Goal: Task Accomplishment & Management: Manage account settings

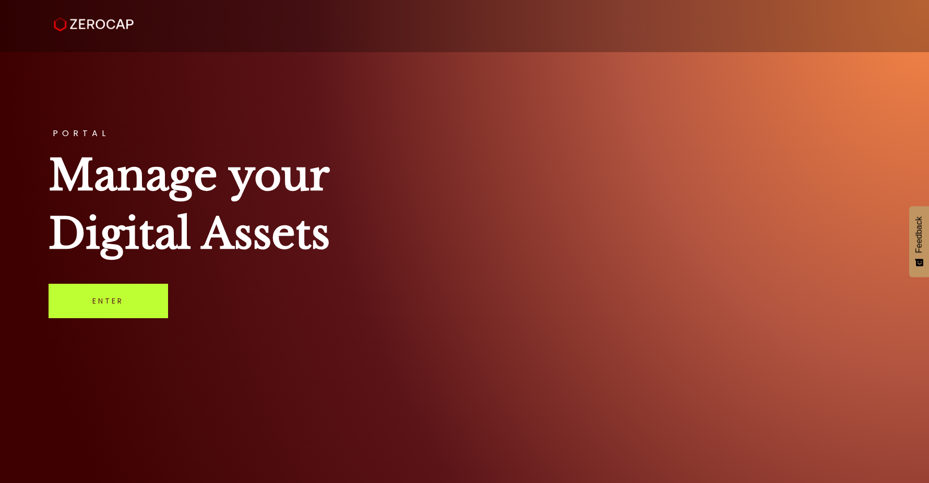
click at [145, 302] on link "Enter" at bounding box center [109, 301] width 120 height 34
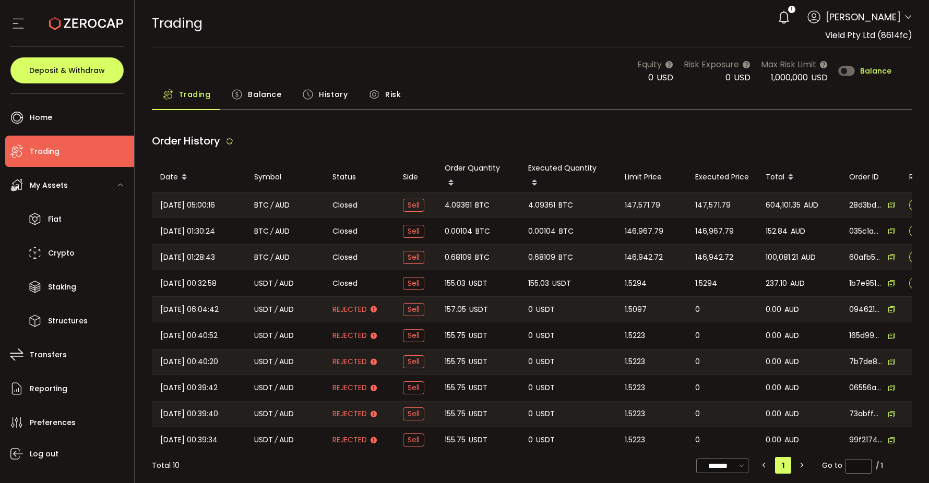
type input "***"
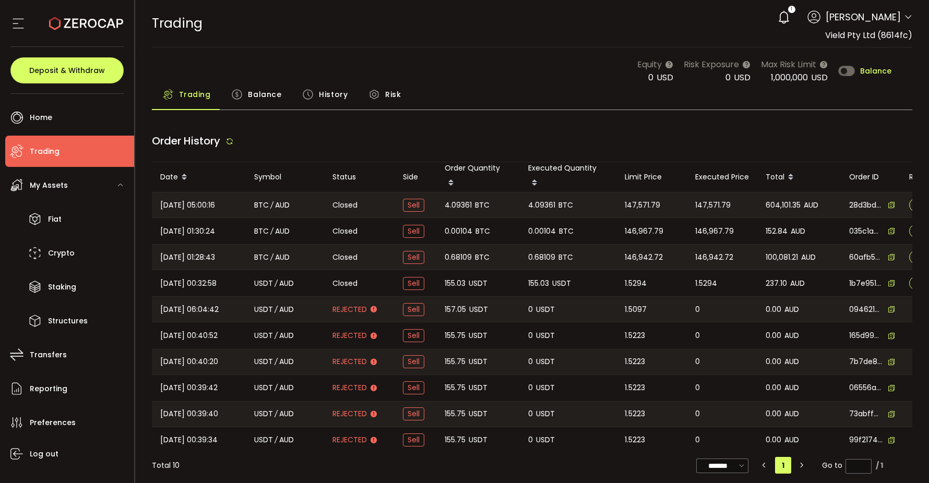
type input "***"
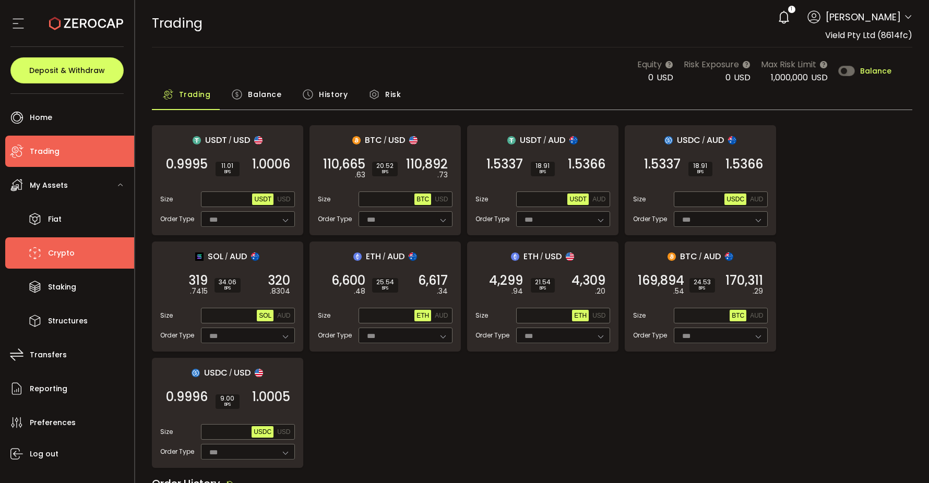
click at [79, 246] on li "Crypto" at bounding box center [69, 253] width 129 height 31
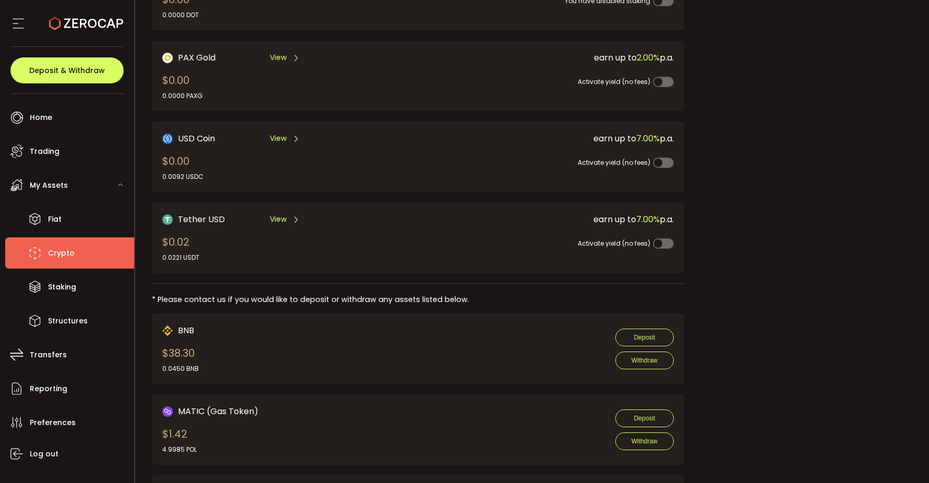
scroll to position [359, 0]
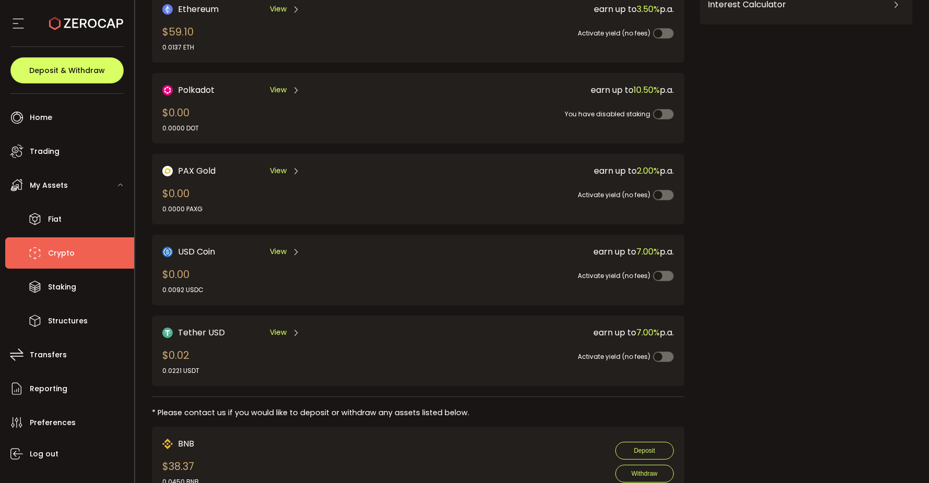
scroll to position [371, 0]
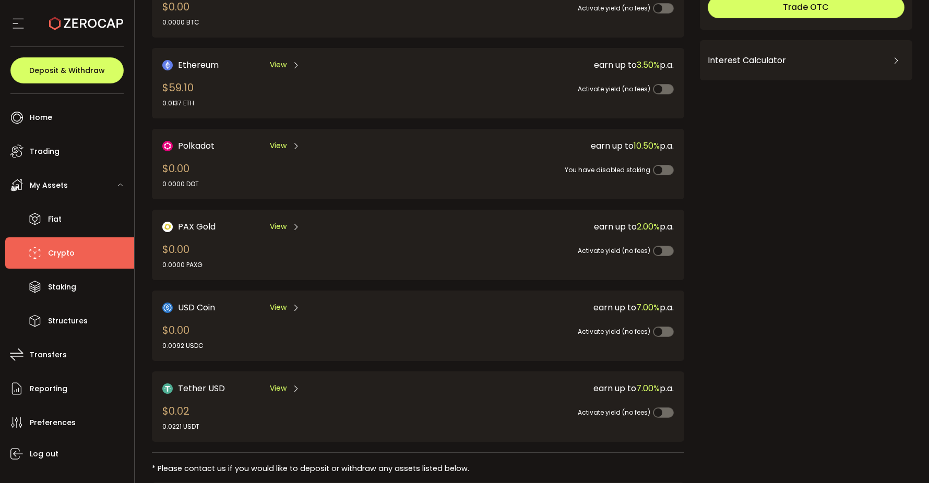
scroll to position [219, 0]
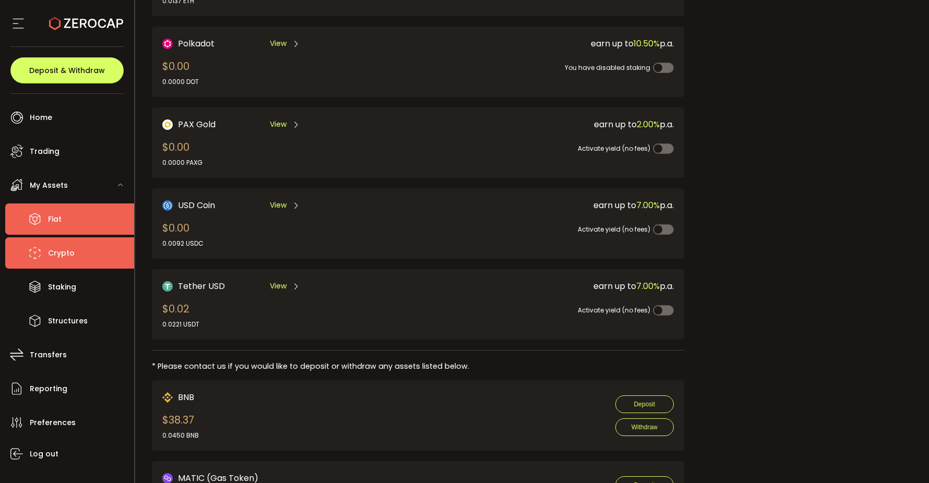
click at [85, 233] on li "Fiat" at bounding box center [69, 219] width 129 height 31
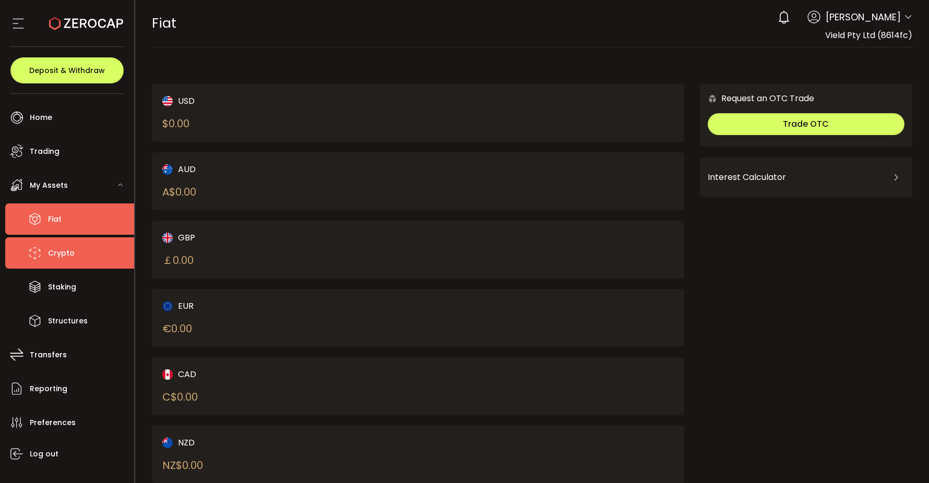
click at [77, 251] on li "Crypto" at bounding box center [69, 253] width 129 height 31
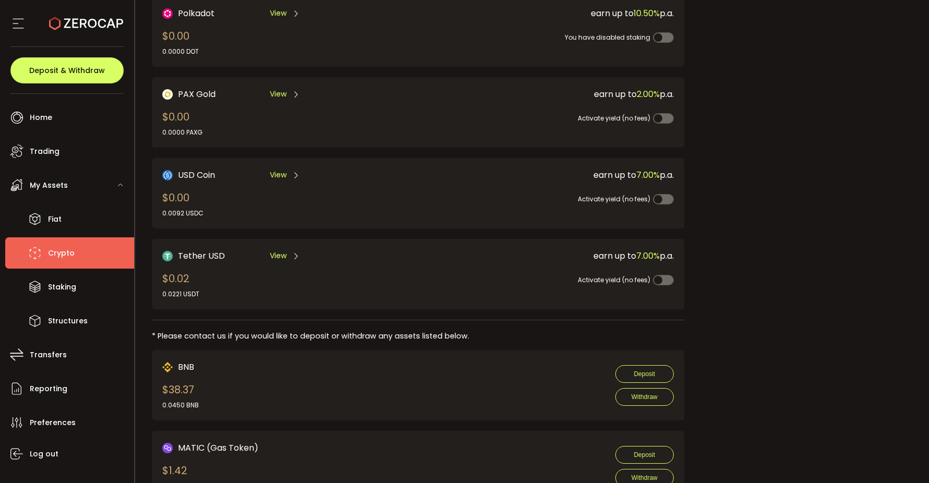
scroll to position [312, 0]
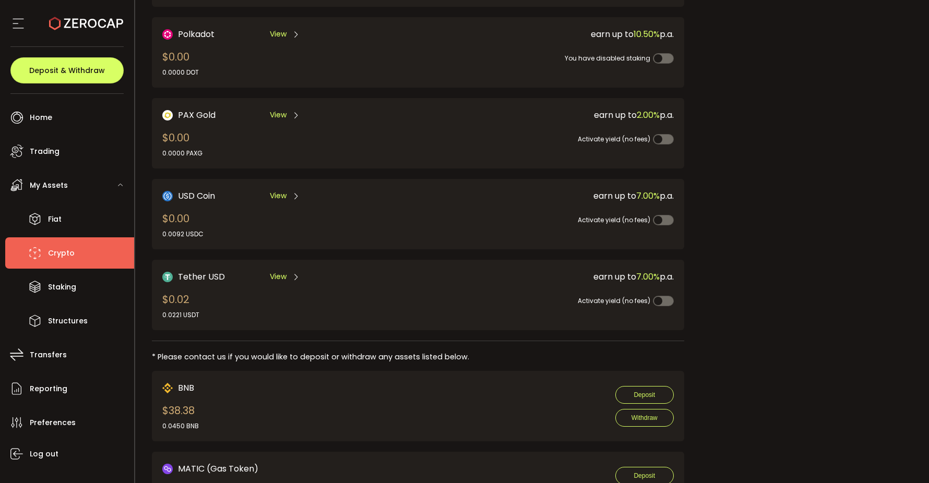
scroll to position [242, 0]
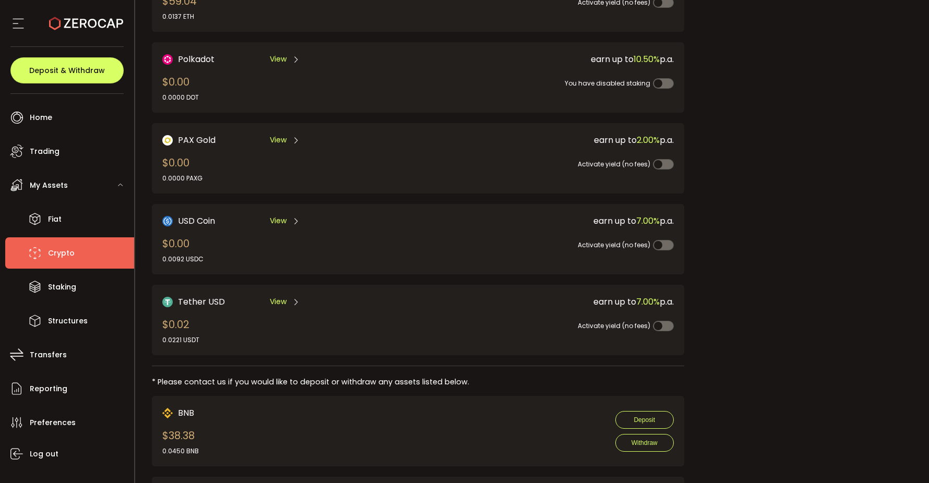
scroll to position [266, 0]
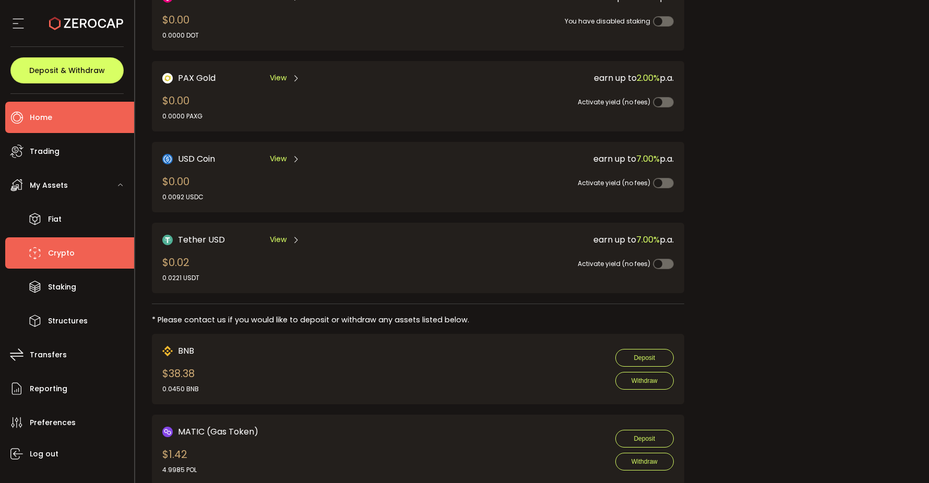
click at [57, 120] on li "Home" at bounding box center [69, 117] width 129 height 31
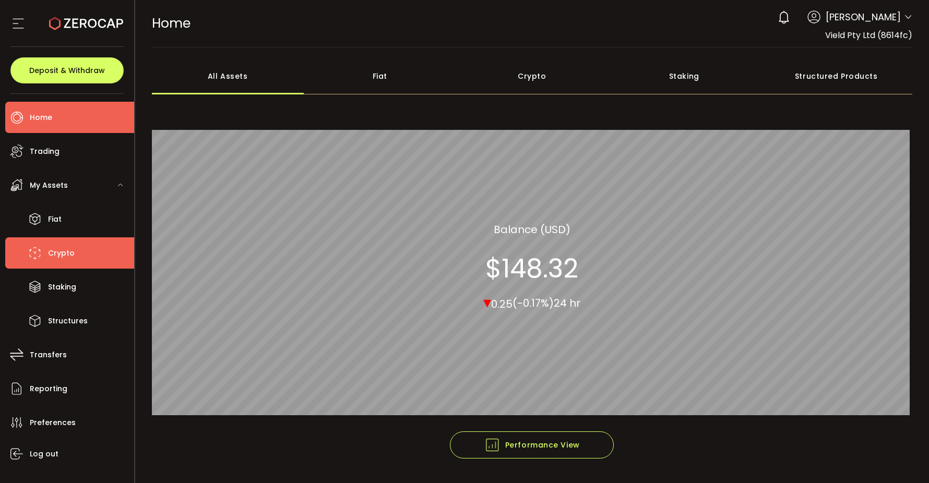
click at [93, 257] on li "Crypto" at bounding box center [69, 253] width 129 height 31
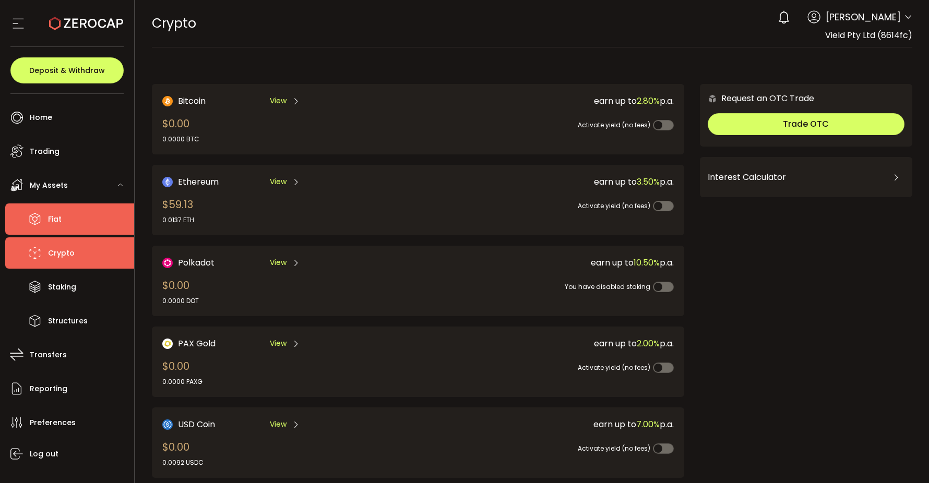
click at [70, 219] on li "Fiat" at bounding box center [69, 219] width 129 height 31
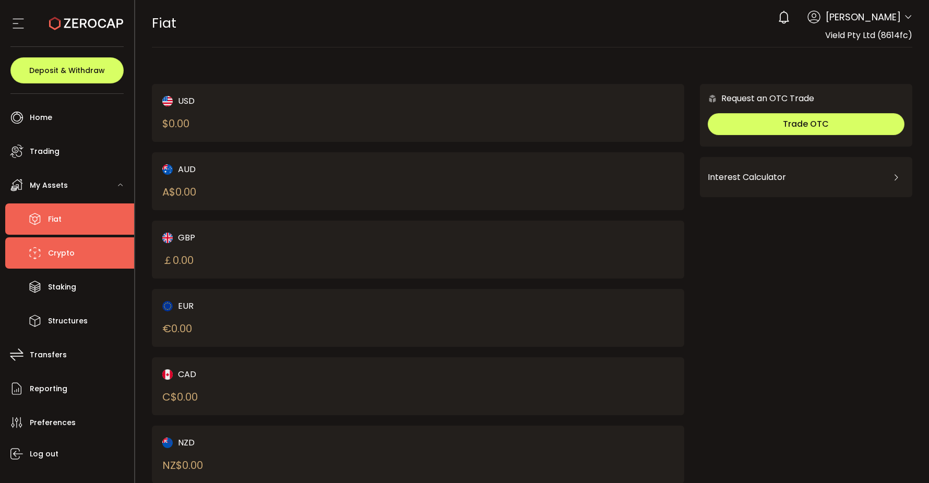
click at [76, 258] on li "Crypto" at bounding box center [69, 253] width 129 height 31
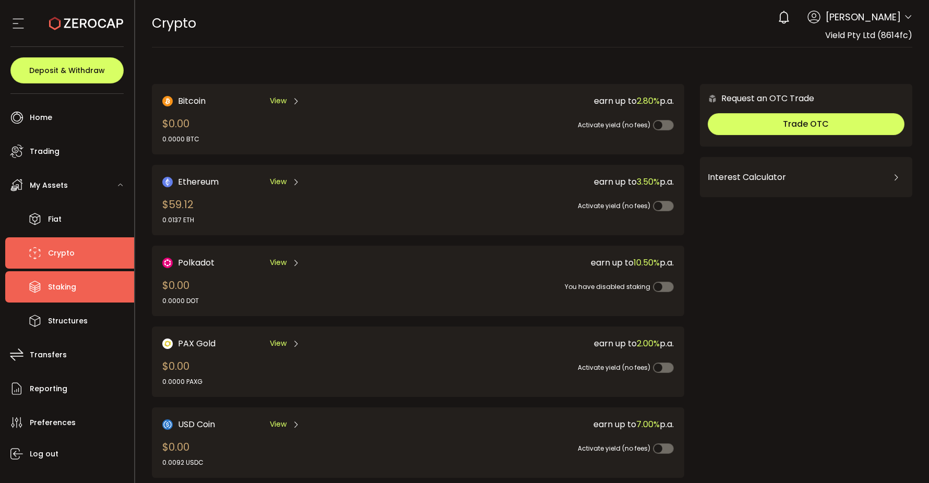
click at [67, 283] on span "Staking" at bounding box center [62, 287] width 28 height 15
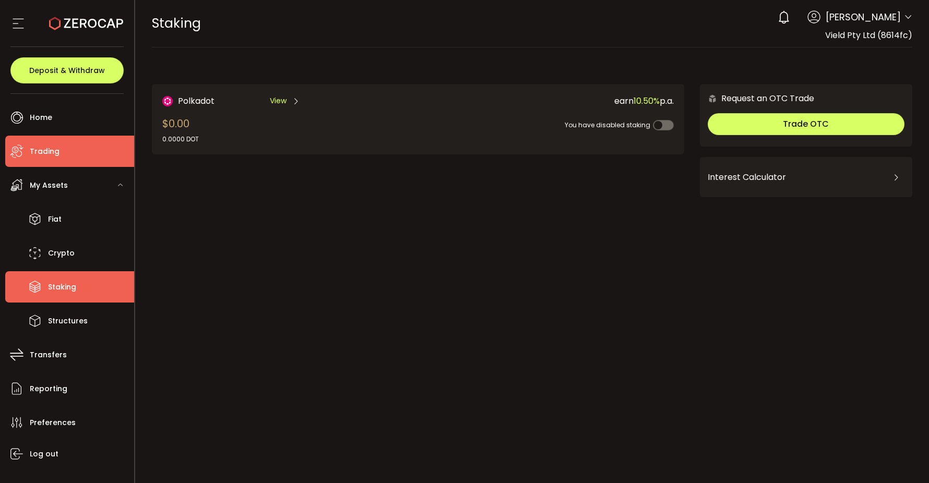
click at [76, 148] on li "Trading" at bounding box center [69, 151] width 129 height 31
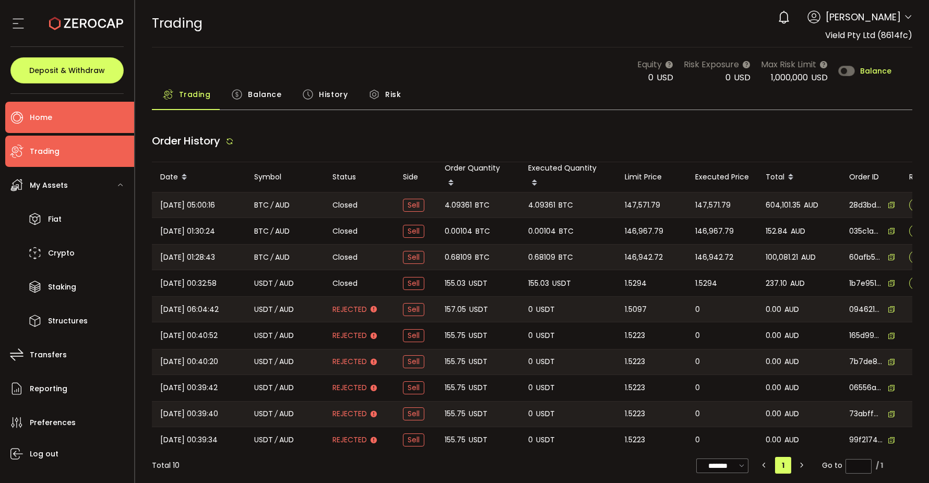
click at [75, 125] on li "Home" at bounding box center [69, 117] width 129 height 31
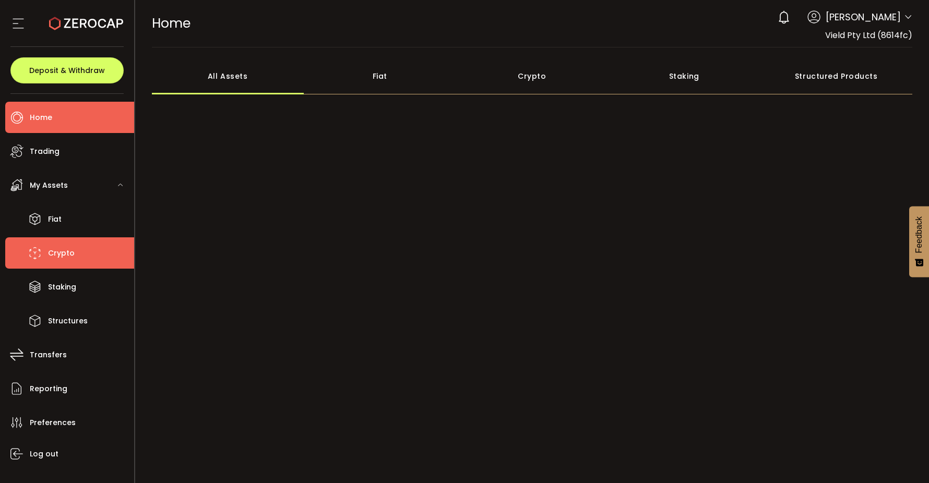
click at [65, 261] on li "Crypto" at bounding box center [69, 253] width 129 height 31
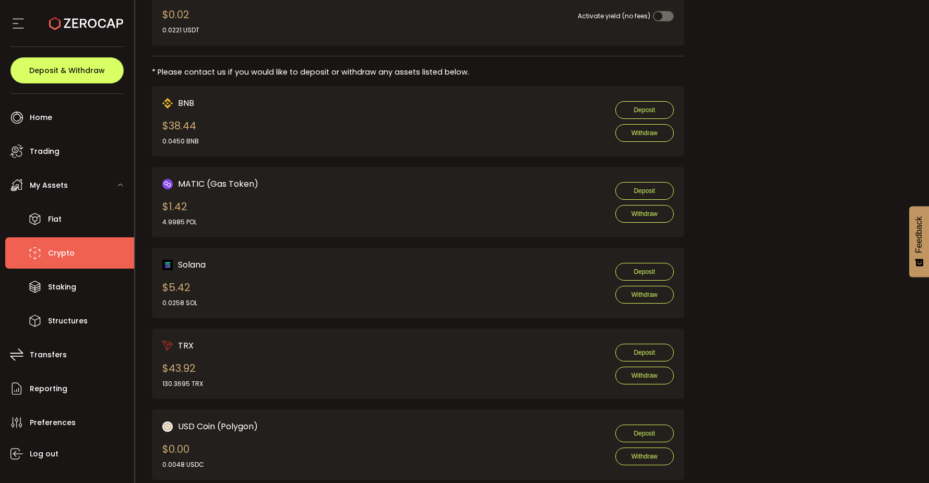
scroll to position [534, 0]
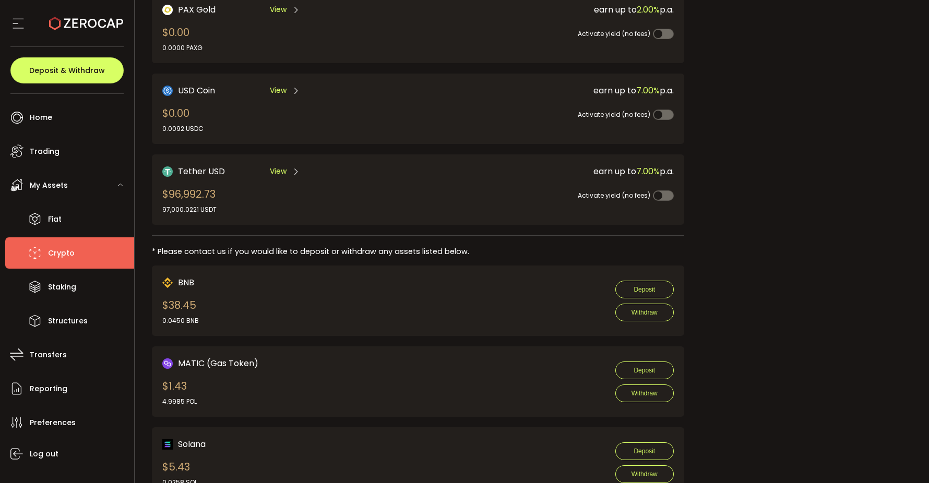
scroll to position [329, 0]
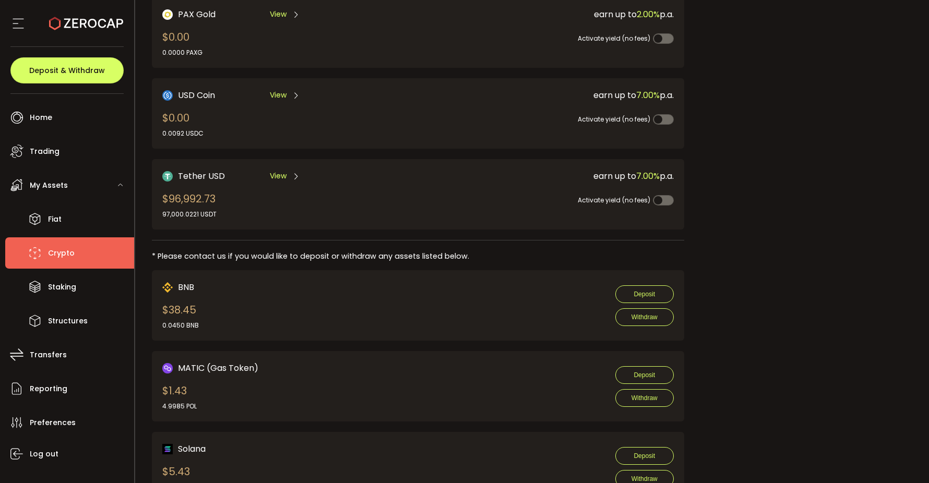
click at [286, 171] on span "View" at bounding box center [278, 176] width 17 height 11
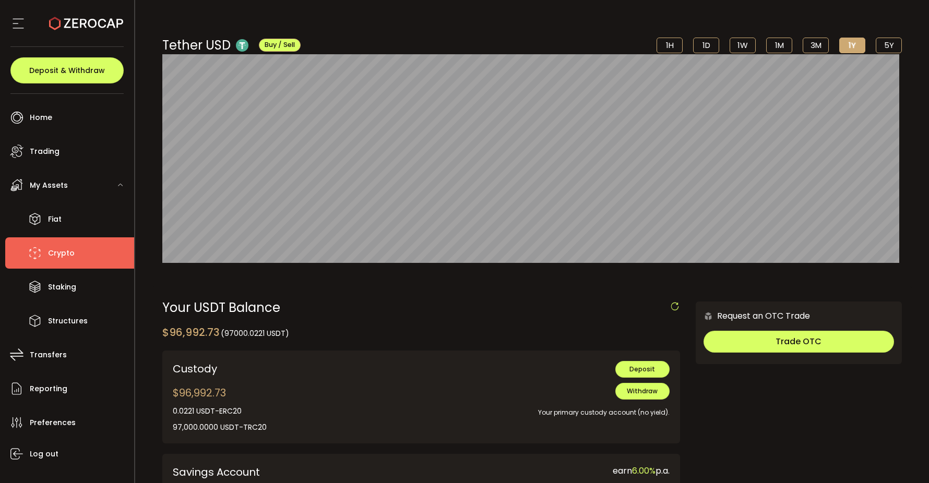
scroll to position [98, 0]
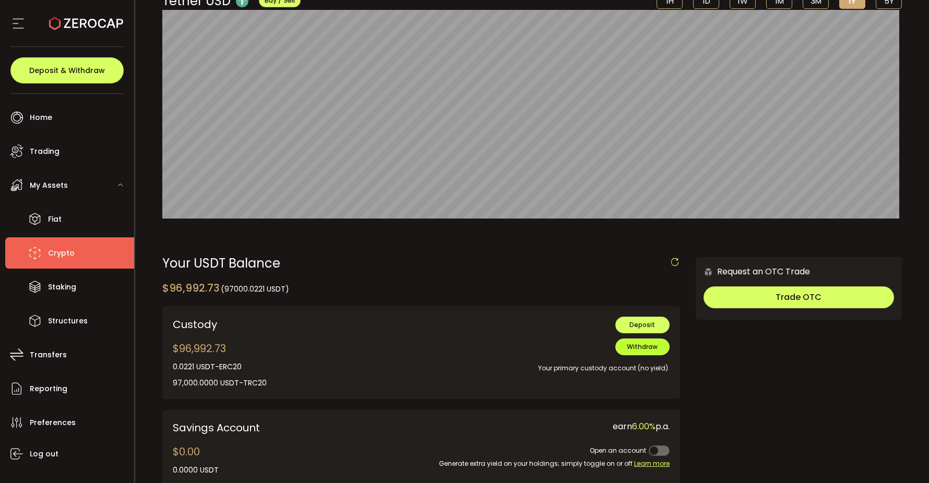
click at [634, 349] on span "Withdraw" at bounding box center [642, 346] width 31 height 9
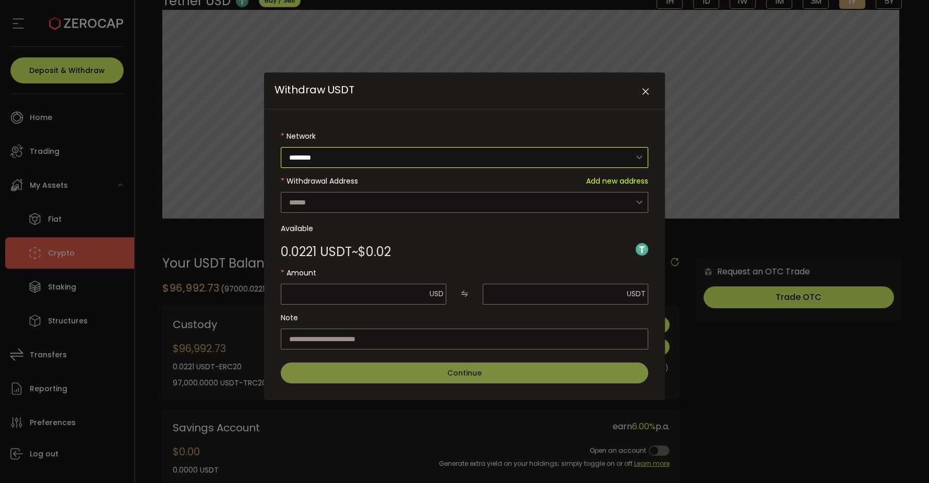
click at [398, 160] on input "********" at bounding box center [465, 157] width 368 height 21
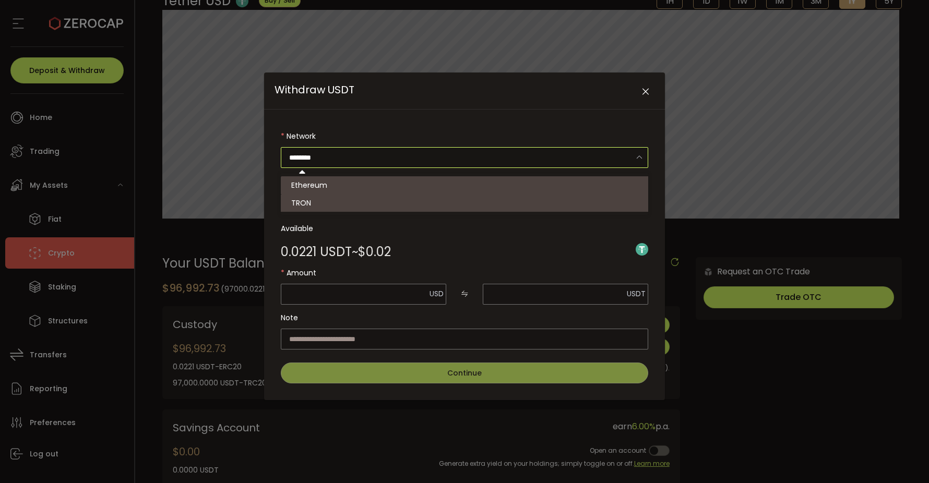
click at [347, 198] on li "TRON" at bounding box center [466, 203] width 371 height 18
type input "****"
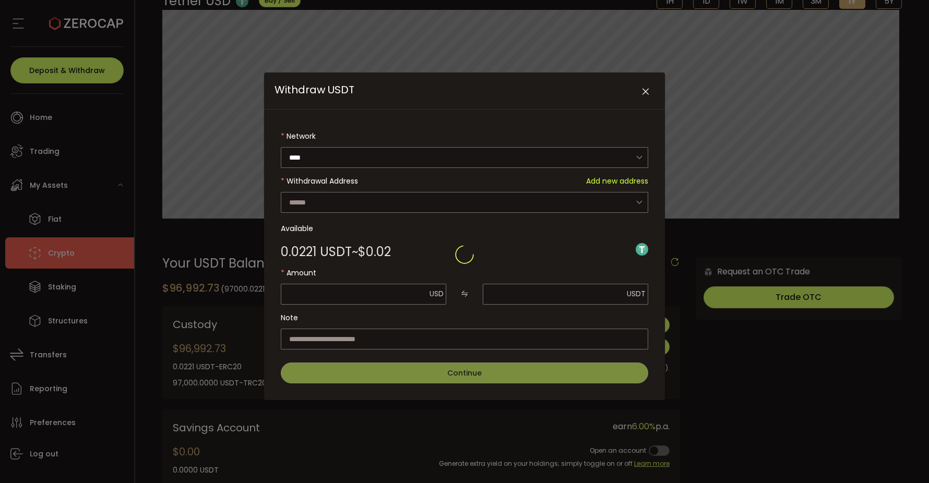
click at [365, 198] on div "Withdraw USDT" at bounding box center [465, 255] width 368 height 258
click at [377, 202] on input "Withdraw USDT" at bounding box center [465, 202] width 368 height 21
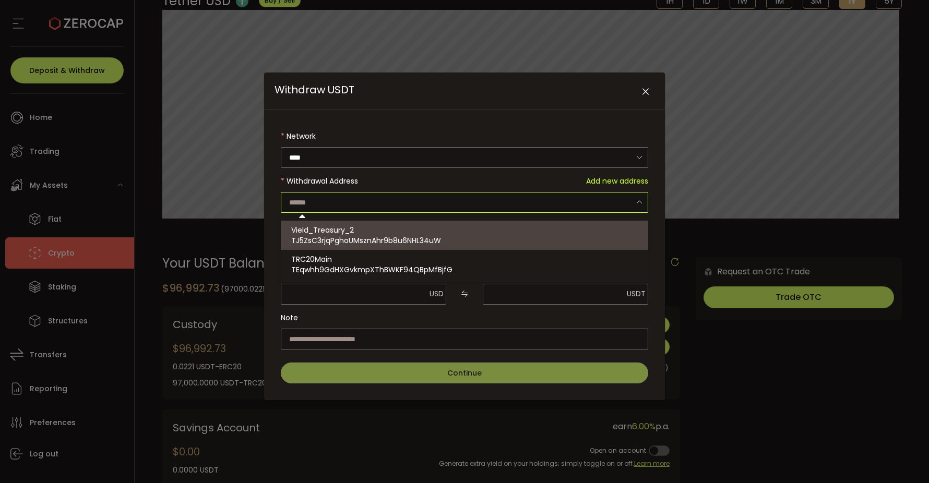
click at [386, 224] on div "Vield_Treasury_2 TJ5ZsC3rjqPghoUMsznAhr9b8u6NHL34uW" at bounding box center [466, 235] width 350 height 29
type input "**********"
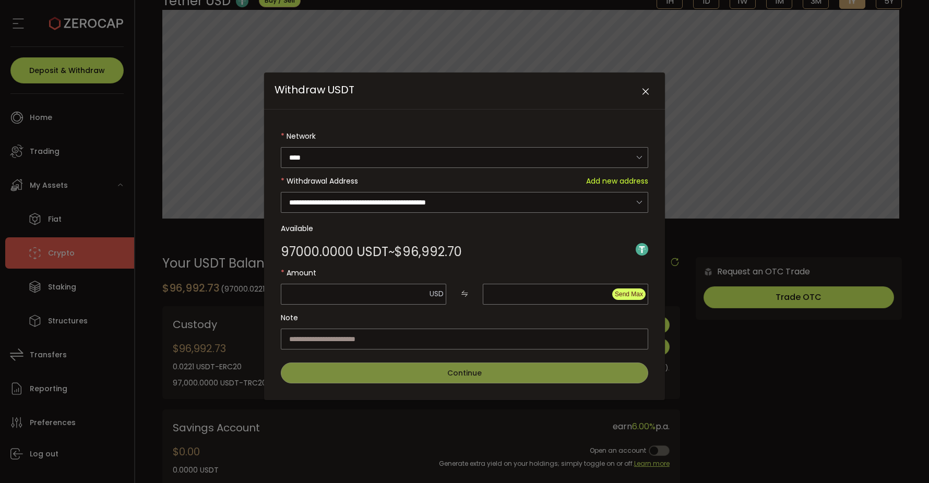
click at [622, 293] on span "Send Max" at bounding box center [629, 294] width 28 height 7
type input "********"
type input "*******"
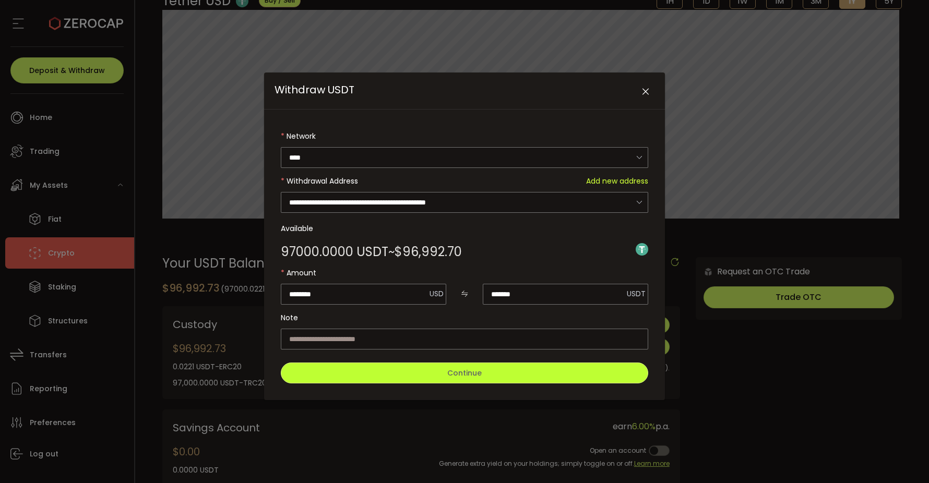
click at [477, 364] on button "Continue" at bounding box center [465, 373] width 368 height 21
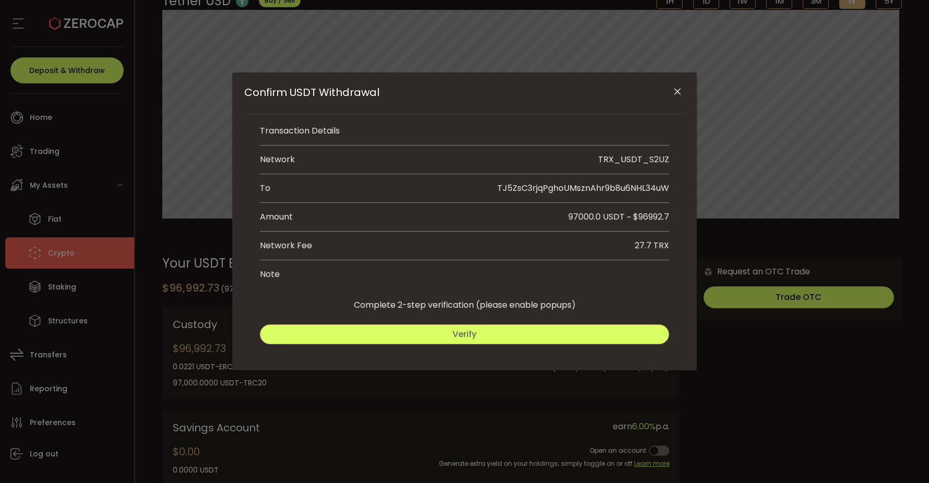
click at [475, 342] on button "Verify" at bounding box center [464, 335] width 409 height 20
click at [531, 329] on button "Submit" at bounding box center [568, 335] width 202 height 20
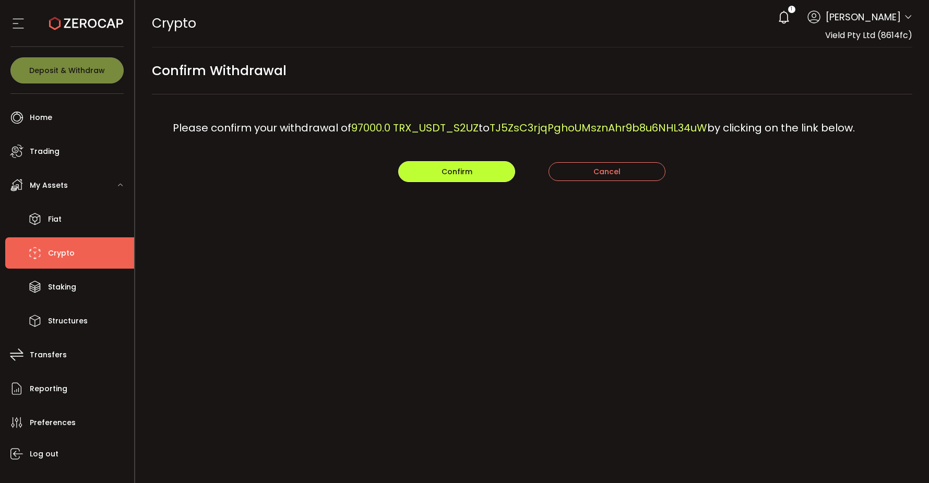
click at [474, 173] on button "Confirm" at bounding box center [456, 171] width 117 height 21
